Goal: Task Accomplishment & Management: Complete application form

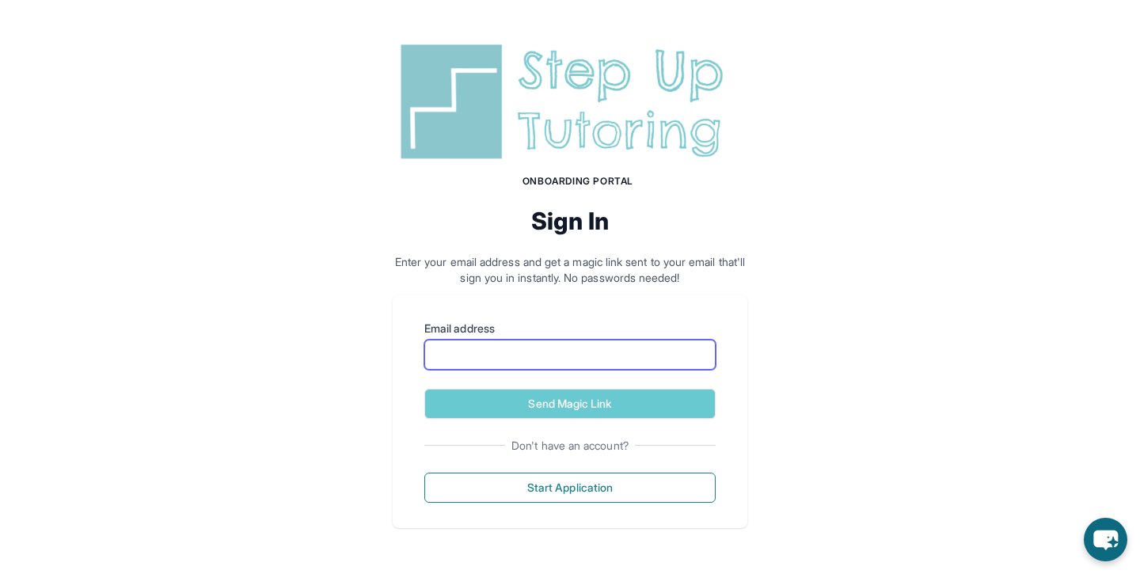
click at [556, 363] on input "Email address" at bounding box center [569, 355] width 291 height 30
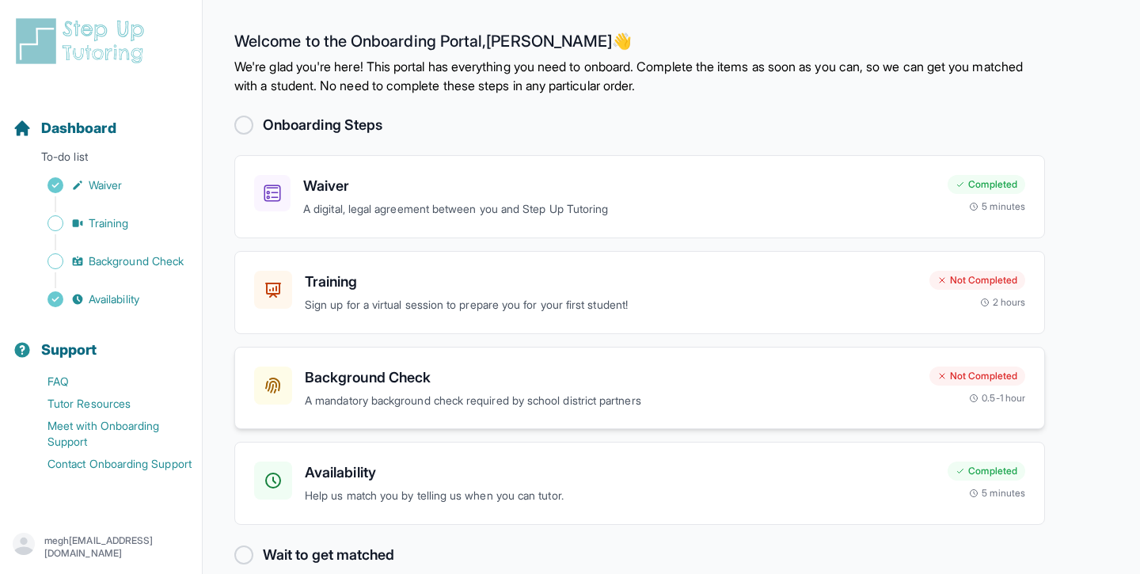
click at [517, 385] on h3 "Background Check" at bounding box center [611, 377] width 612 height 22
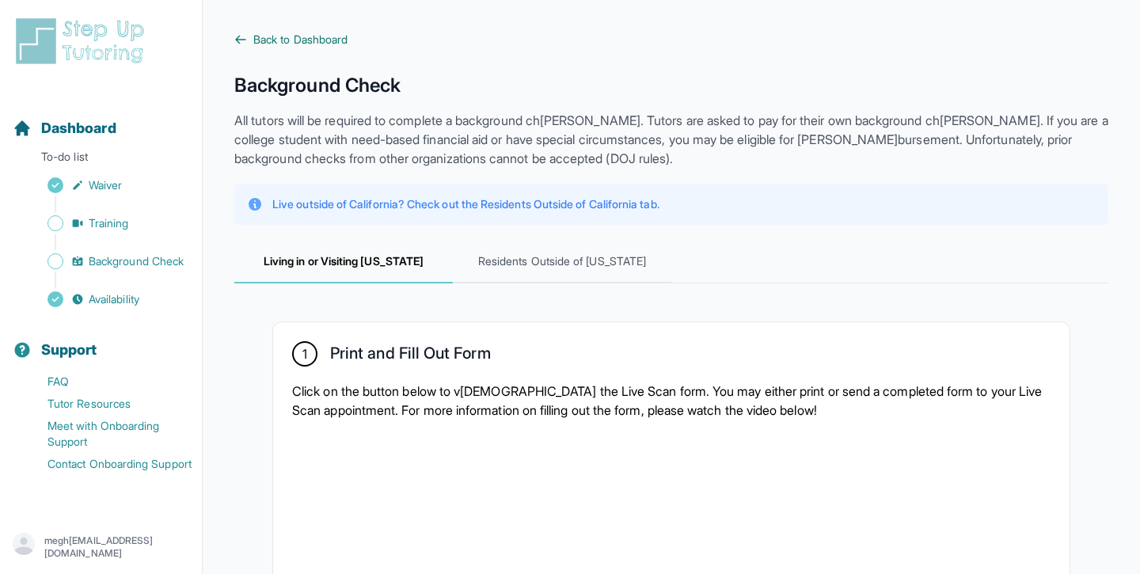
click at [256, 38] on span "Back to Dashboard" at bounding box center [300, 40] width 94 height 16
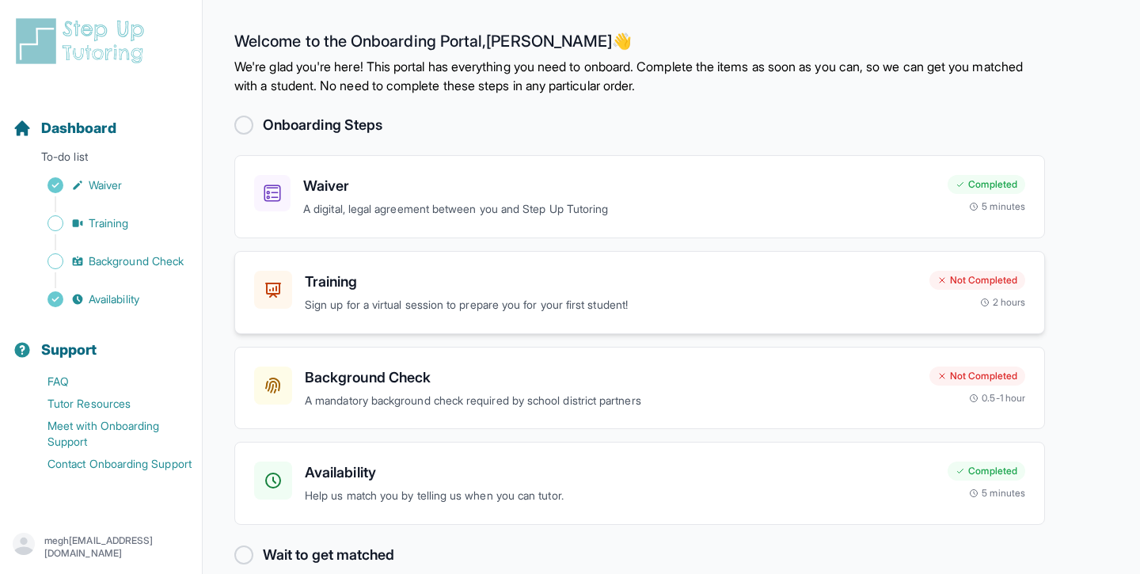
click at [518, 287] on h3 "Training" at bounding box center [611, 282] width 612 height 22
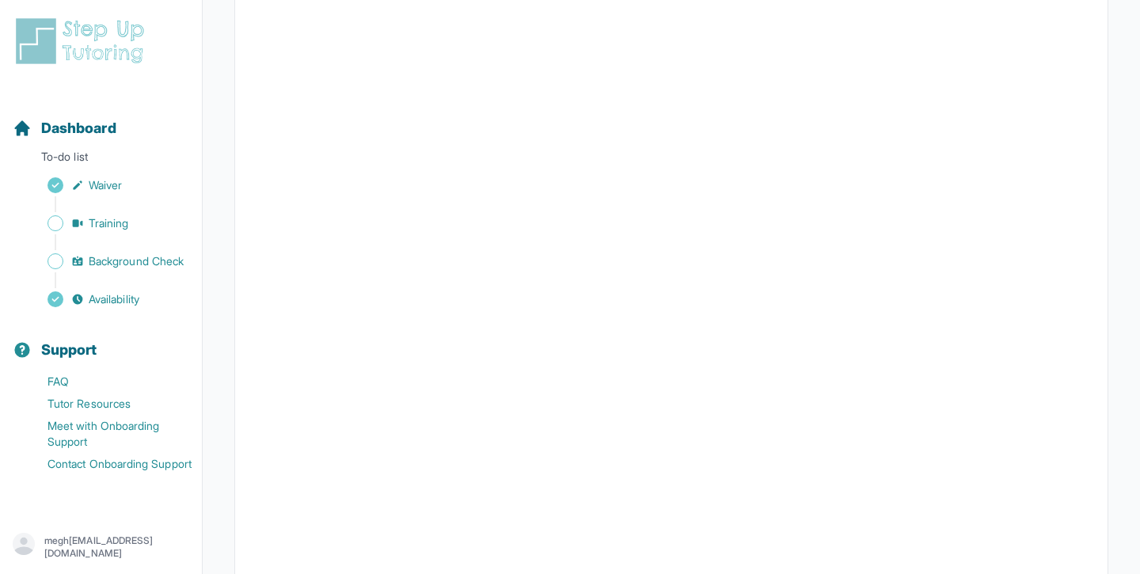
scroll to position [356, 0]
